Goal: Submit feedback/report problem

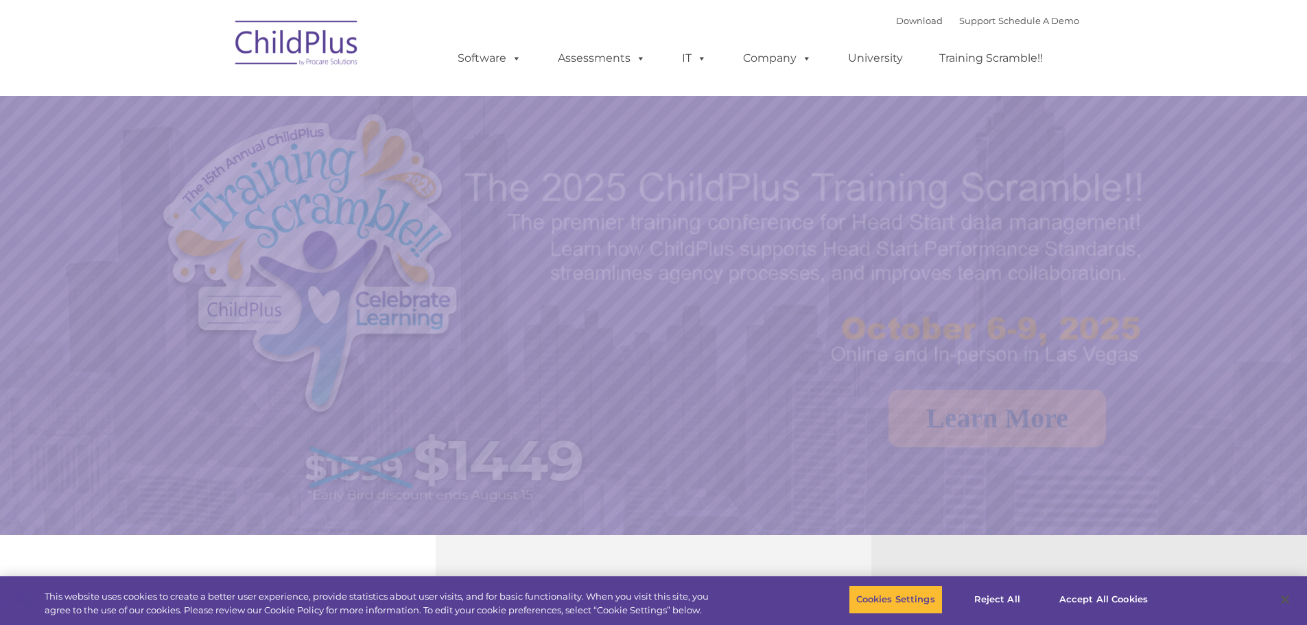
select select "MEDIUM"
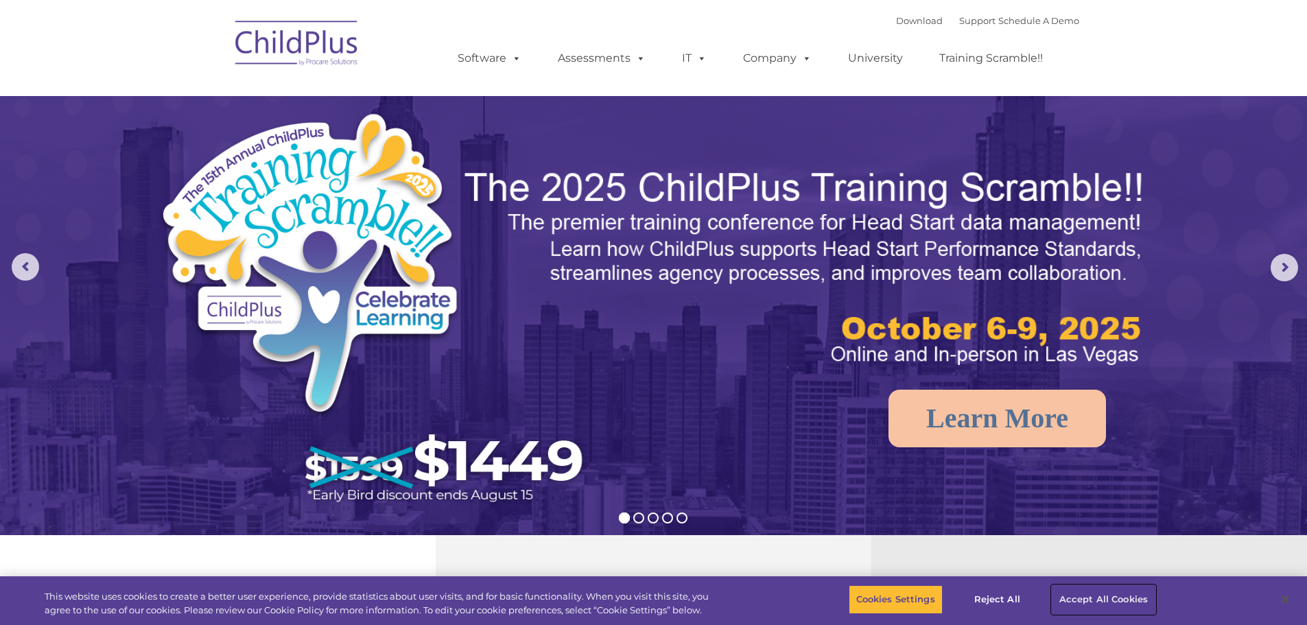
click at [1101, 594] on button "Accept All Cookies" at bounding box center [1104, 599] width 104 height 29
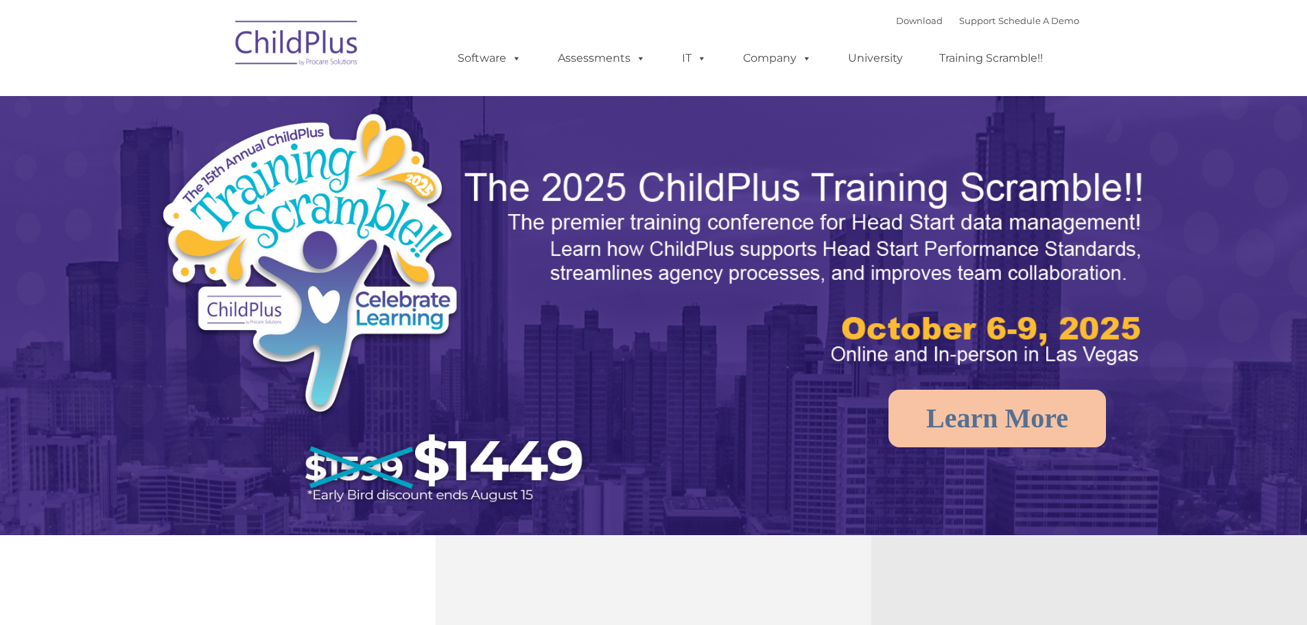
select select "MEDIUM"
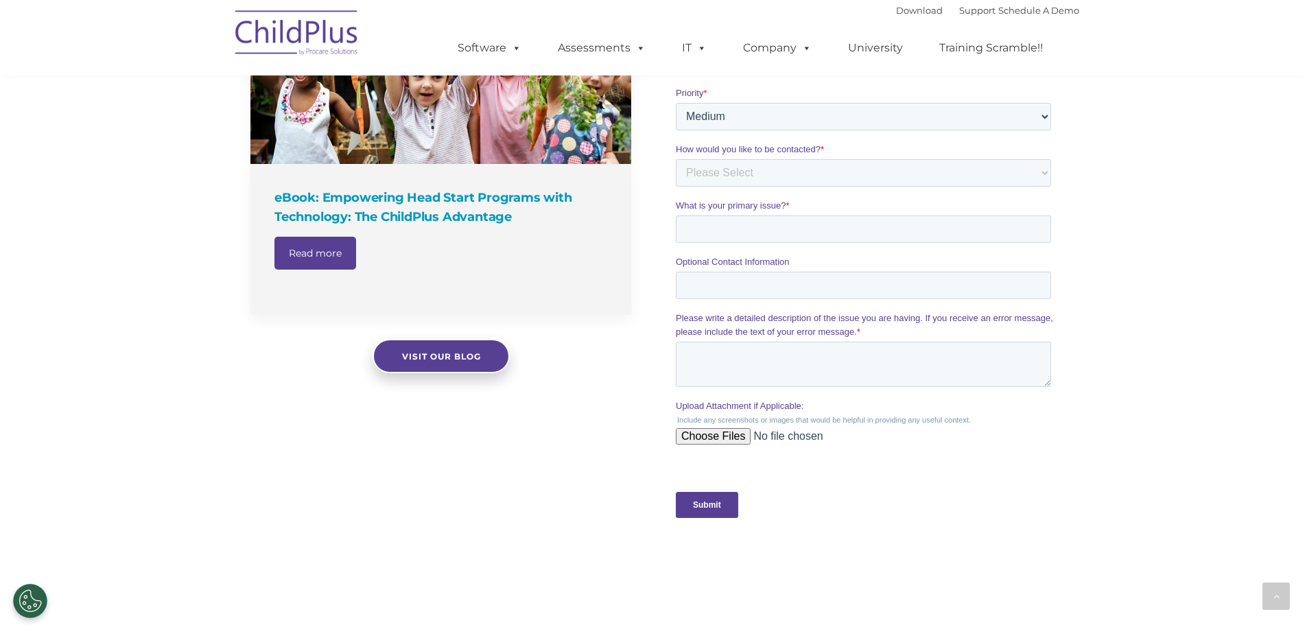
scroll to position [1047, 0]
